Goal: Browse casually

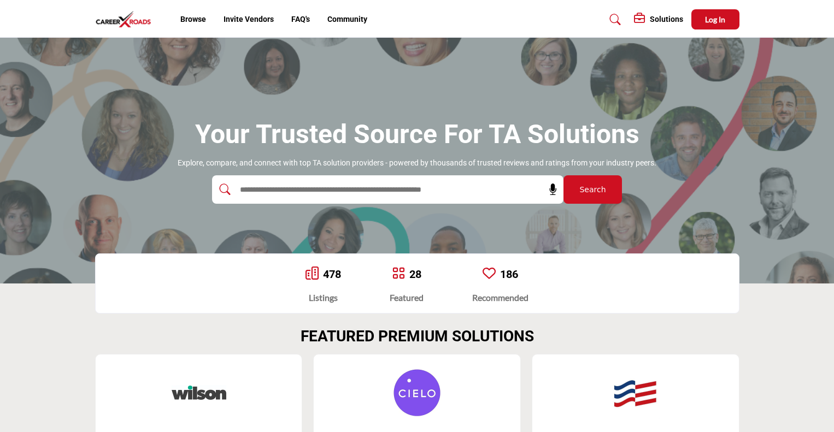
scroll to position [291, 0]
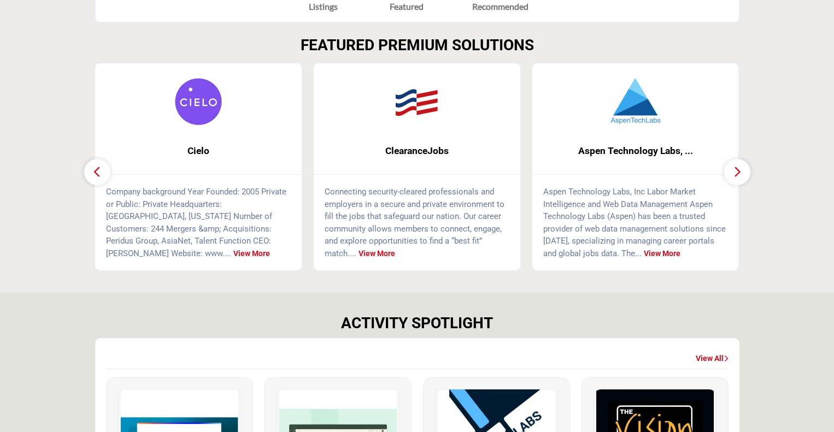
click at [735, 170] on icon "button" at bounding box center [737, 172] width 9 height 14
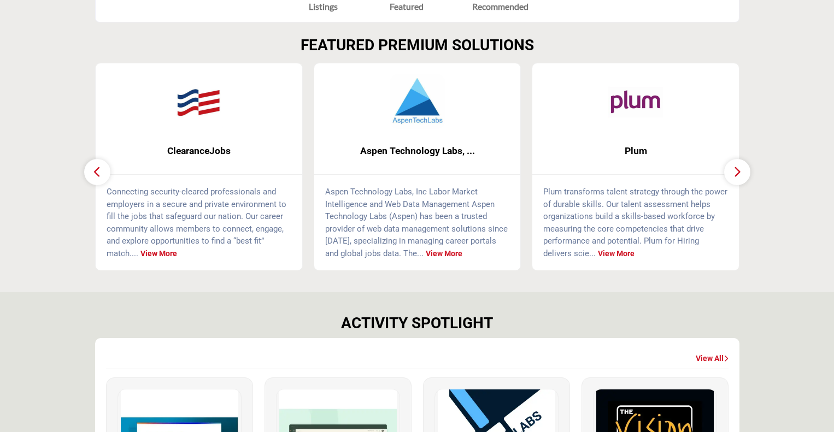
click at [735, 170] on icon "button" at bounding box center [737, 172] width 9 height 14
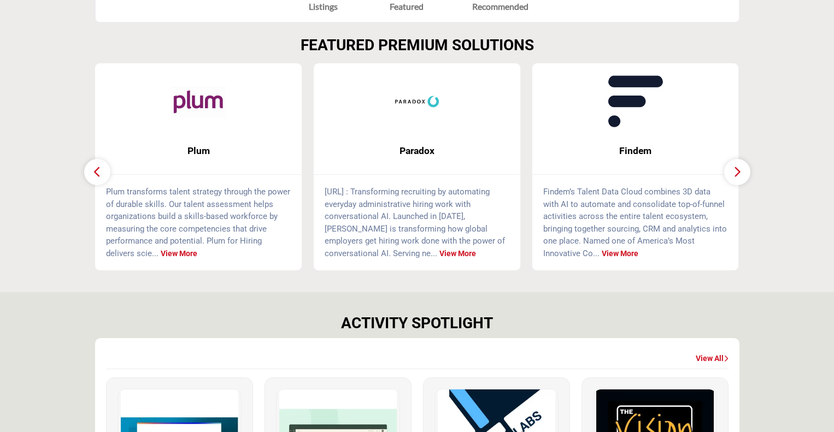
click at [735, 170] on icon "button" at bounding box center [737, 172] width 9 height 14
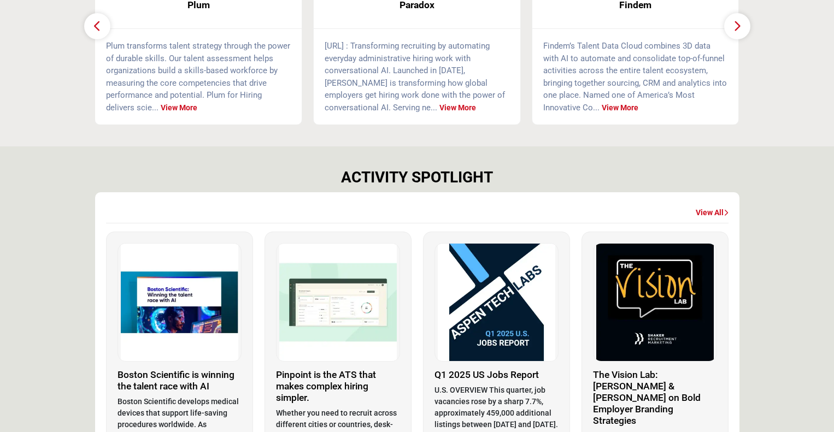
scroll to position [0, 0]
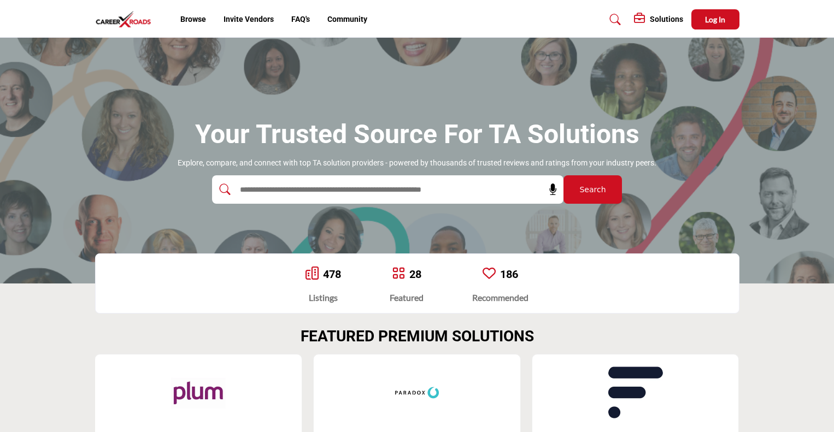
click at [426, 19] on div "Browse Invite Vendors FAQ's Community" at bounding box center [330, 19] width 300 height 11
click at [140, 19] on img at bounding box center [126, 19] width 62 height 18
